Goal: Task Accomplishment & Management: Manage account settings

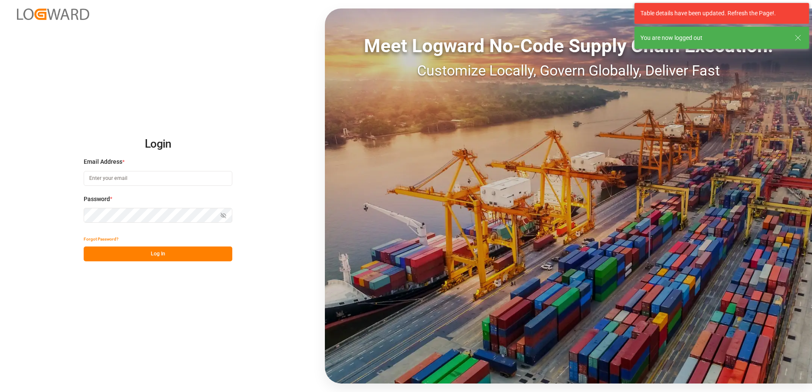
type input "[PERSON_NAME][EMAIL_ADDRESS][PERSON_NAME][DOMAIN_NAME]"
click at [173, 258] on button "Log In" at bounding box center [158, 254] width 149 height 15
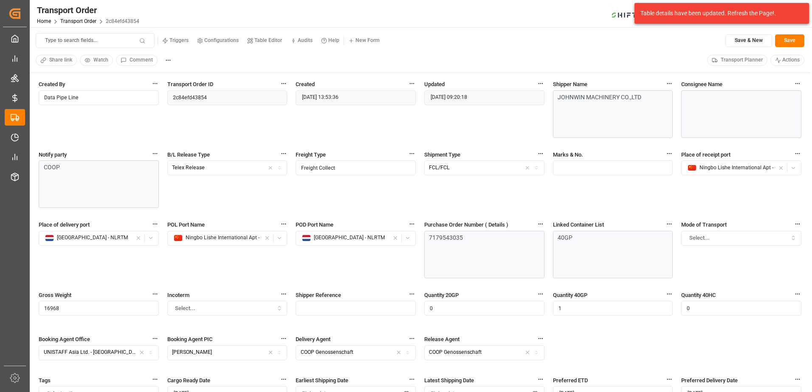
click at [530, 10] on div "Transport Order Home Transport Order 2c84efd43854 SHIFTX 2 Notifications Only s…" at bounding box center [418, 13] width 788 height 27
click at [686, 21] on div "Table details have been updated. Refresh the Page!." at bounding box center [721, 13] width 174 height 21
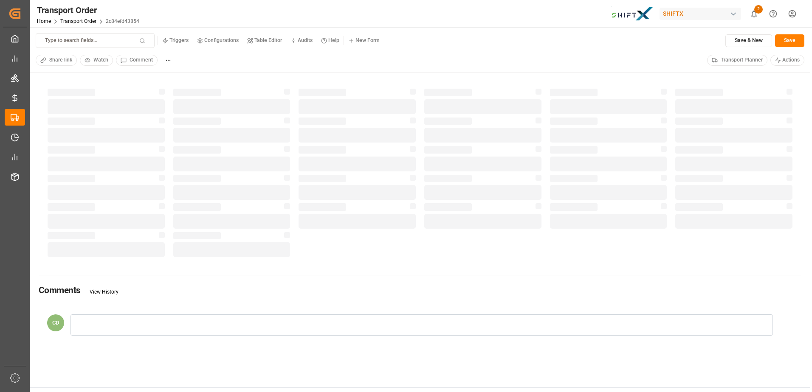
click at [791, 12] on html "Created by potrace 1.15, written by Peter Selinger 2001-2017 Created by potrace…" at bounding box center [406, 196] width 812 height 392
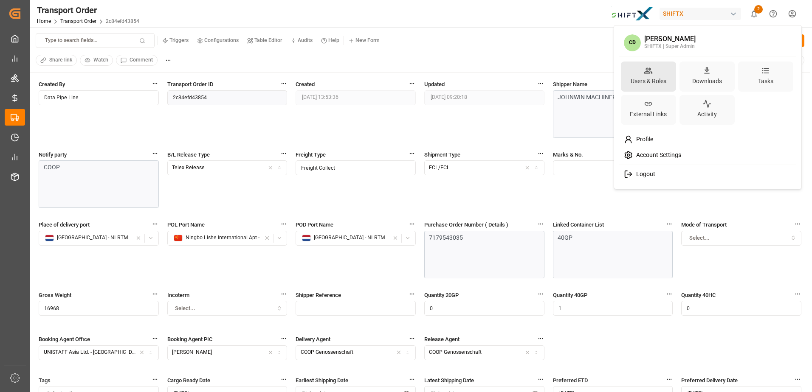
click at [651, 79] on div "Users & Roles" at bounding box center [648, 81] width 39 height 12
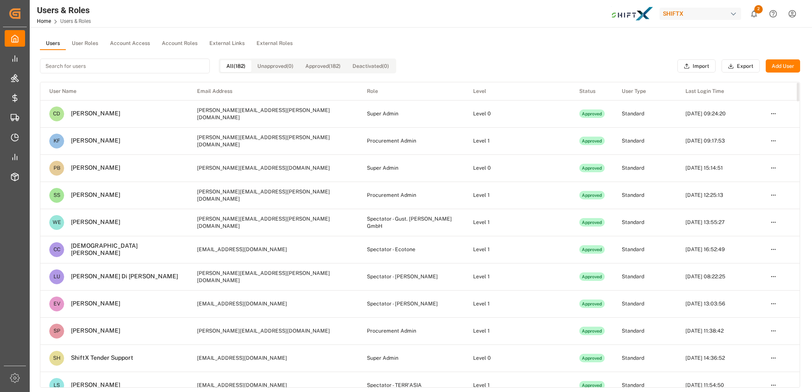
click at [156, 67] on input at bounding box center [125, 66] width 170 height 15
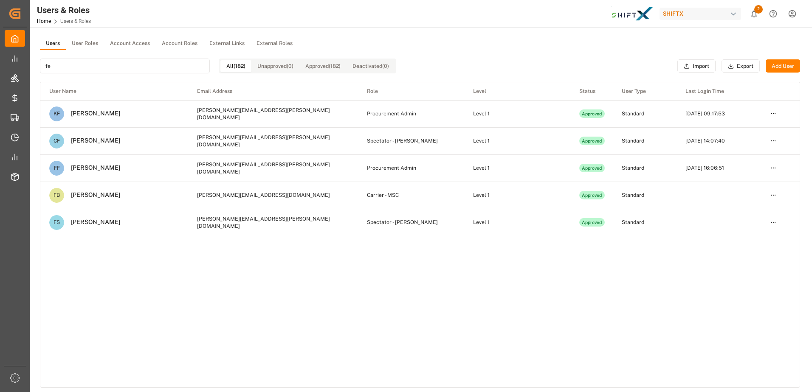
type input "fe"
click at [87, 72] on input "fe" at bounding box center [125, 66] width 170 height 15
